Goal: Use online tool/utility: Utilize a website feature to perform a specific function

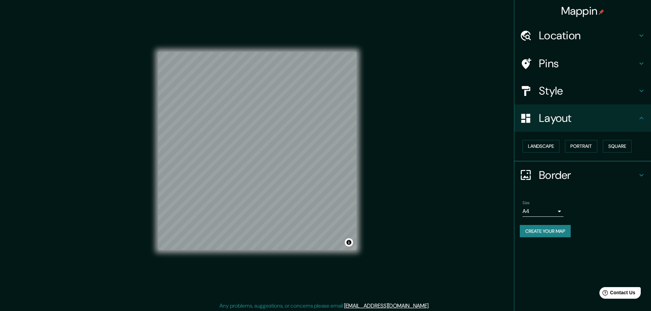
click at [564, 175] on h4 "Border" at bounding box center [588, 175] width 98 height 14
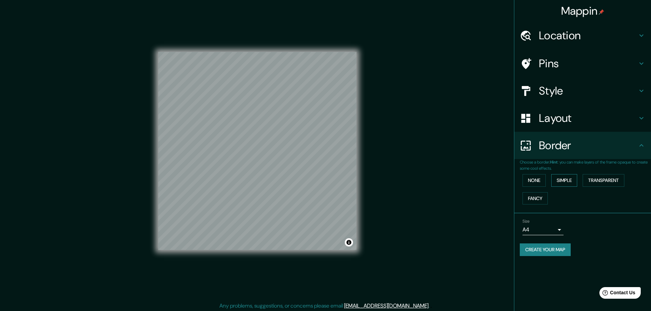
click at [572, 182] on button "Simple" at bounding box center [564, 180] width 26 height 13
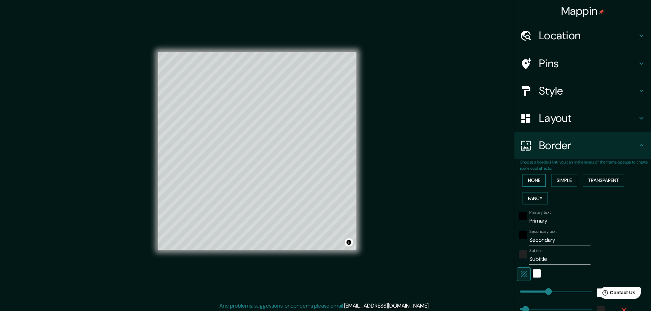
click at [534, 180] on button "None" at bounding box center [533, 180] width 23 height 13
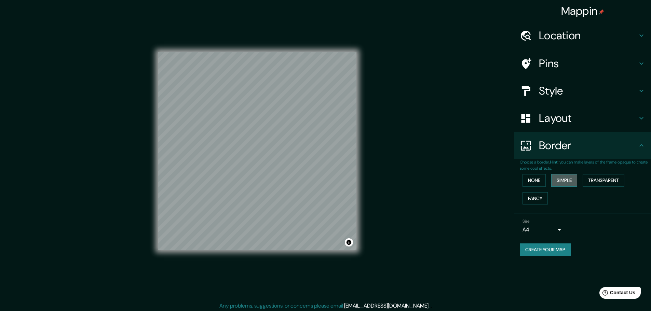
click at [555, 184] on button "Simple" at bounding box center [564, 180] width 26 height 13
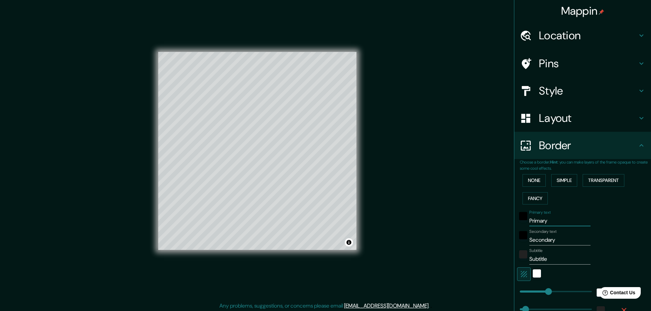
click at [545, 223] on input "Primary" at bounding box center [559, 221] width 61 height 11
drag, startPoint x: 545, startPoint y: 223, endPoint x: 519, endPoint y: 218, distance: 26.5
click at [518, 219] on div "Primary text Primary" at bounding box center [573, 218] width 112 height 16
type input "s"
type input "46"
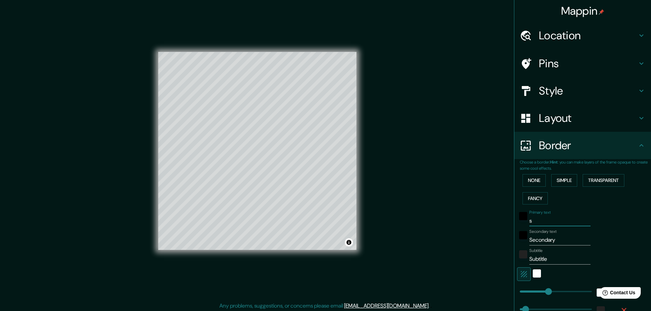
type input "se"
type input "46"
type input "sez"
type input "46"
type input "sezi"
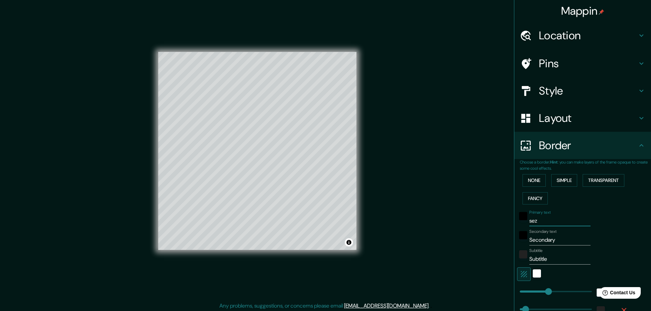
type input "46"
type input "sezio"
type input "46"
type input "sezion"
type input "46"
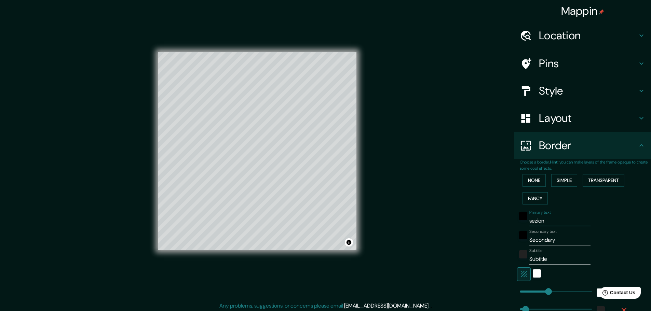
type input "sezione"
type input "46"
type input "sezione"
type input "46"
type input "sezione"
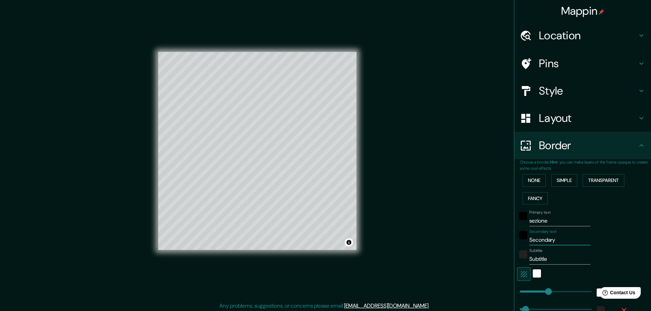
drag, startPoint x: 552, startPoint y: 240, endPoint x: 483, endPoint y: 237, distance: 68.4
click at [484, 236] on div "Mappin Location [GEOGRAPHIC_DATA], [GEOGRAPHIC_DATA], [GEOGRAPHIC_DATA][PERSON_…" at bounding box center [325, 156] width 651 height 313
type input "a"
type input "46"
type input "ar"
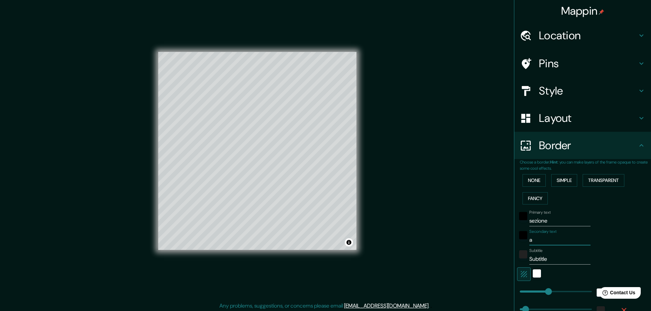
type input "46"
type input "arq"
type input "46"
type input "arqu"
type input "46"
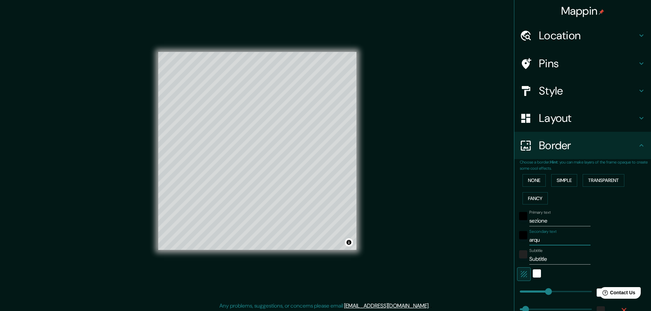
type input "arqui"
type input "46"
type input "arquit"
type input "46"
type input "arquite"
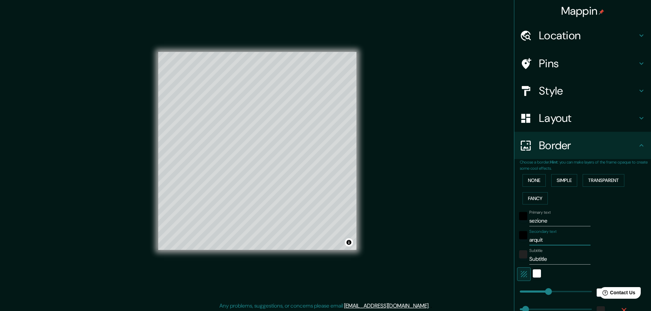
type input "46"
type input "arquitec"
type input "46"
type input "arquitect"
type input "46"
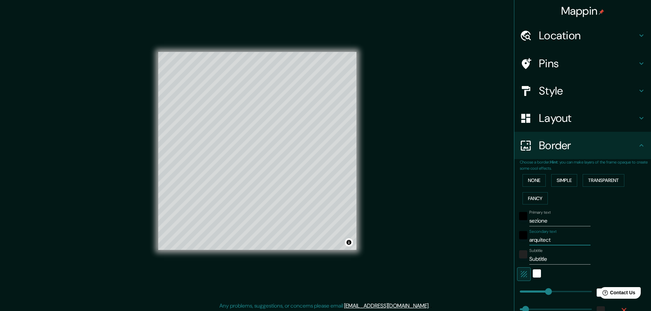
type input "arquitecto"
type input "46"
type input "arquitectos"
type input "46"
type input "arquitectos"
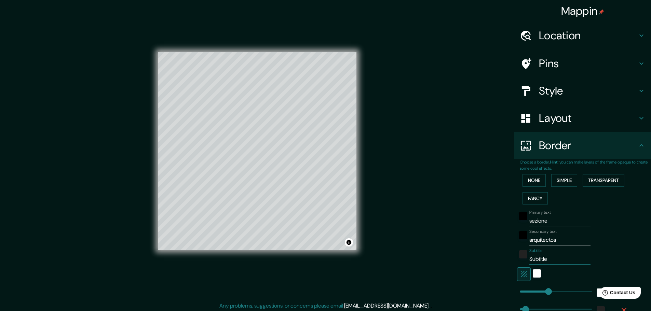
drag, startPoint x: 553, startPoint y: 259, endPoint x: 461, endPoint y: 265, distance: 92.5
click at [461, 265] on div "Mappin Location [GEOGRAPHIC_DATA], [GEOGRAPHIC_DATA], [GEOGRAPHIC_DATA][PERSON_…" at bounding box center [325, 156] width 651 height 313
click at [384, 253] on div "Mappin Location [GEOGRAPHIC_DATA], [GEOGRAPHIC_DATA], [GEOGRAPHIC_DATA][PERSON_…" at bounding box center [325, 156] width 651 height 313
drag, startPoint x: 375, startPoint y: 187, endPoint x: 483, endPoint y: 185, distance: 107.3
click at [483, 185] on div "Mappin Location [GEOGRAPHIC_DATA], [GEOGRAPHIC_DATA], [GEOGRAPHIC_DATA][PERSON_…" at bounding box center [325, 156] width 651 height 313
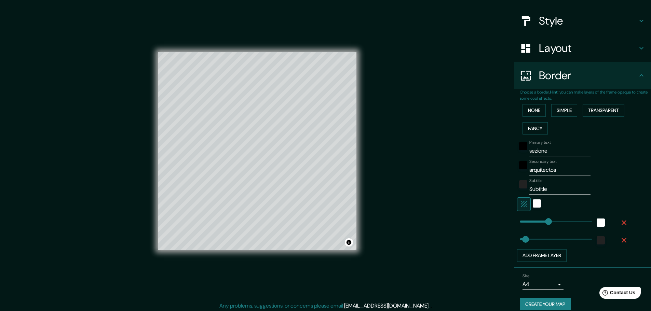
scroll to position [78, 0]
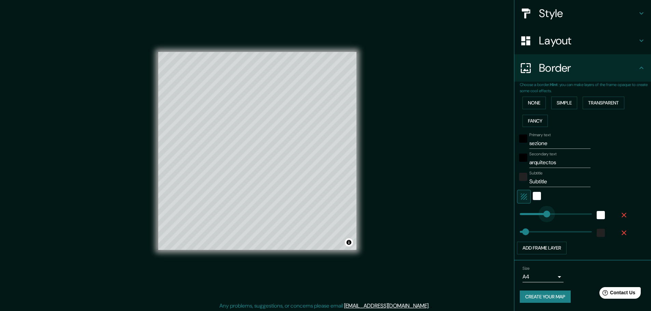
type input "0"
drag, startPoint x: 541, startPoint y: 214, endPoint x: 496, endPoint y: 212, distance: 45.1
type input "46"
type input "212"
drag, startPoint x: 512, startPoint y: 215, endPoint x: 541, endPoint y: 216, distance: 29.0
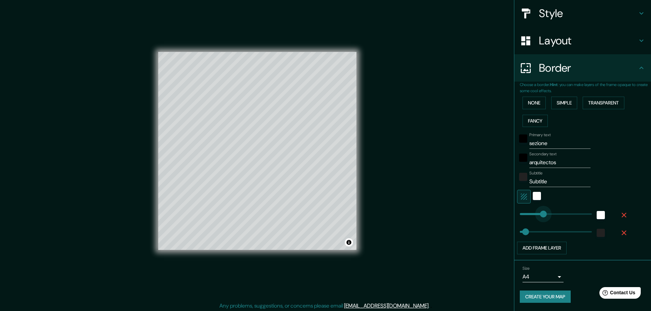
type input "46"
type input "102"
drag, startPoint x: 541, startPoint y: 216, endPoint x: 527, endPoint y: 213, distance: 13.9
type input "308"
drag, startPoint x: 526, startPoint y: 234, endPoint x: 553, endPoint y: 237, distance: 27.1
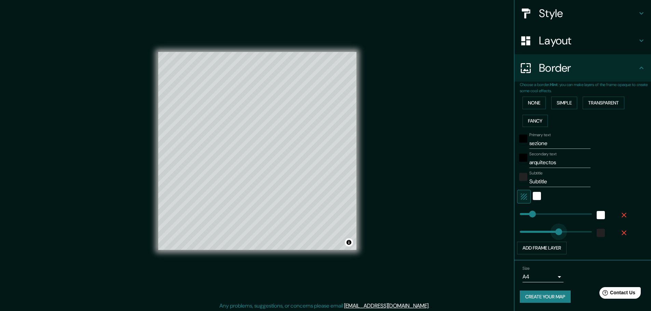
type input "179"
drag, startPoint x: 553, startPoint y: 237, endPoint x: 537, endPoint y: 237, distance: 16.7
